Goal: Find specific page/section: Find specific page/section

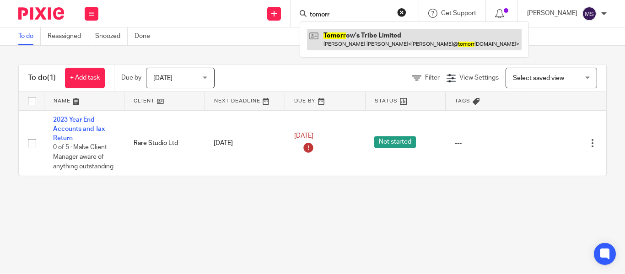
type input "tomorr"
click at [347, 45] on link at bounding box center [414, 39] width 215 height 21
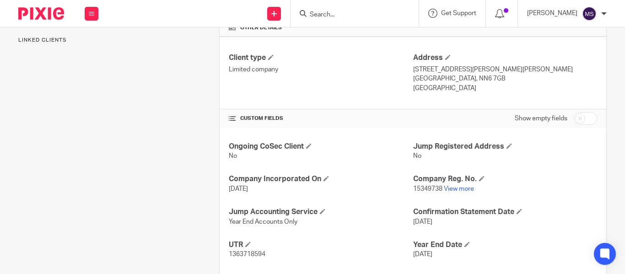
scroll to position [237, 0]
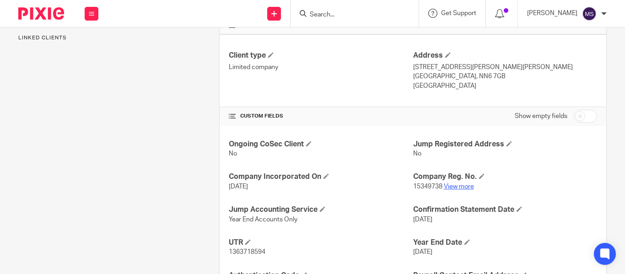
click at [445, 188] on link "View more" at bounding box center [459, 186] width 30 height 6
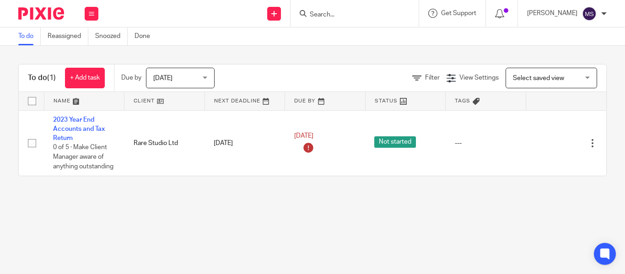
click at [309, 13] on input "Search" at bounding box center [350, 15] width 82 height 8
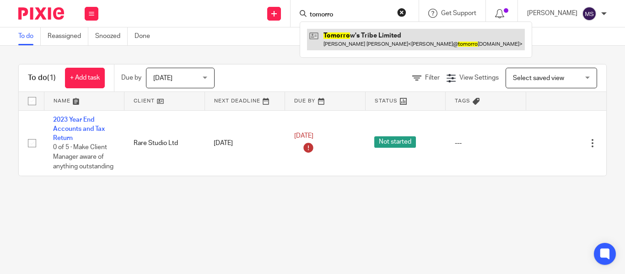
type input "tomorro"
click at [336, 32] on link at bounding box center [416, 39] width 218 height 21
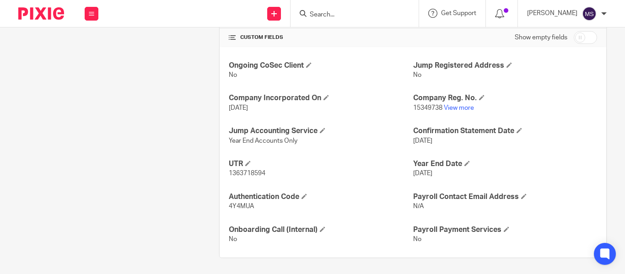
scroll to position [317, 0]
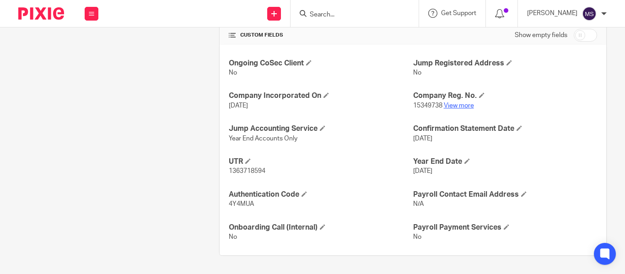
click at [451, 108] on link "View more" at bounding box center [459, 105] width 30 height 6
